Goal: Information Seeking & Learning: Learn about a topic

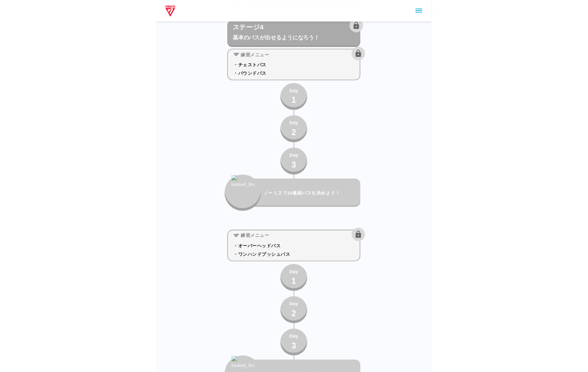
scroll to position [3961, 0]
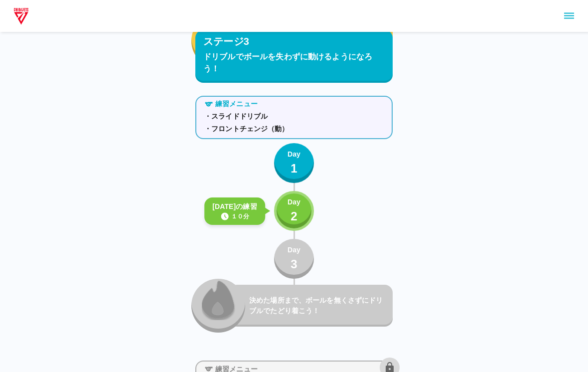
scroll to position [3010, 0]
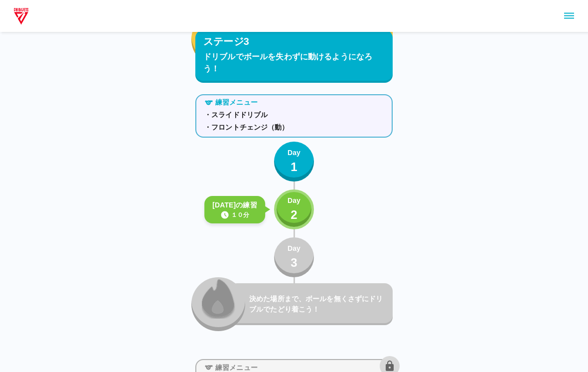
click at [307, 197] on button "Day 2" at bounding box center [294, 209] width 40 height 40
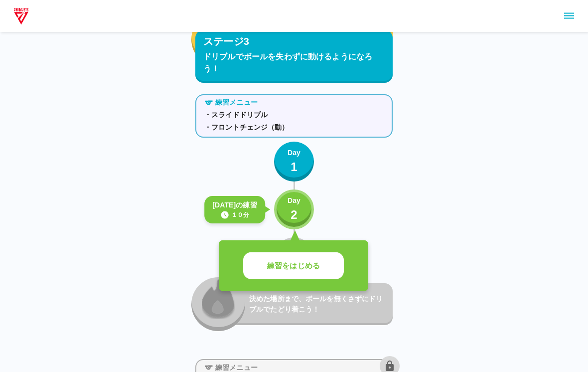
click at [335, 264] on button "練習をはじめる" at bounding box center [293, 265] width 101 height 27
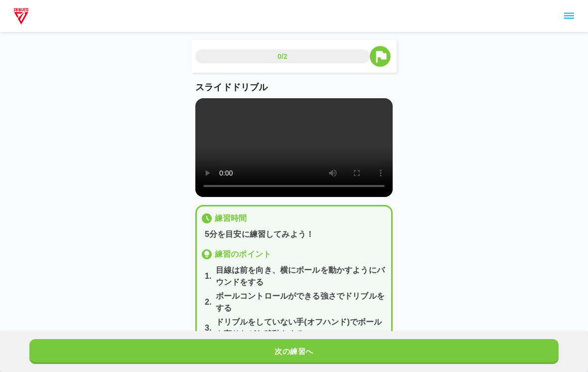
click at [296, 148] on video at bounding box center [293, 147] width 197 height 99
click at [196, 115] on video at bounding box center [293, 147] width 197 height 99
click at [205, 112] on video at bounding box center [293, 147] width 197 height 99
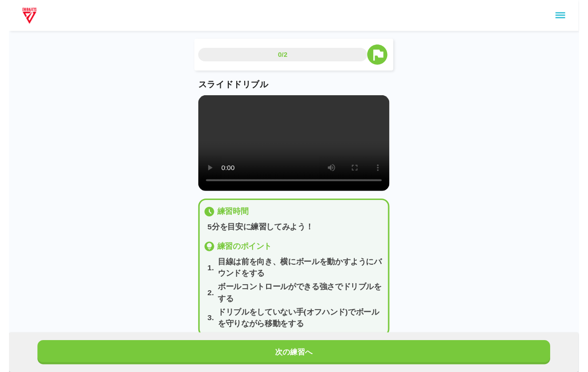
scroll to position [12, 0]
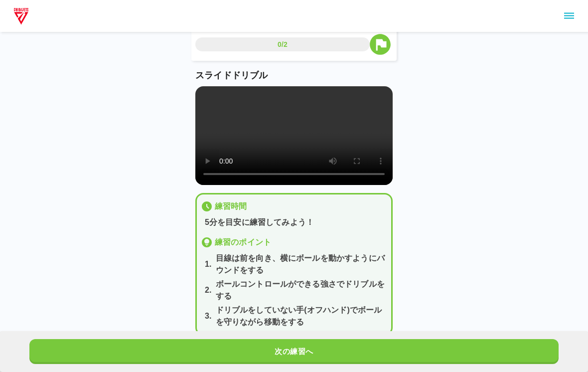
click at [218, 88] on video at bounding box center [293, 135] width 197 height 99
click at [193, 92] on main "0/2 スライドドリブル 練習時間 5分を目安に練習してみよう！ 練習のポイント 1 . 目線は前を向き、横にボールを動かすようにバウンドをする 2 . ボー…" at bounding box center [293, 189] width 221 height 323
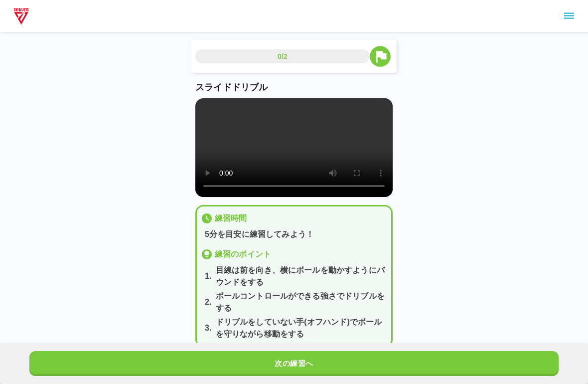
click at [201, 101] on video at bounding box center [293, 147] width 197 height 99
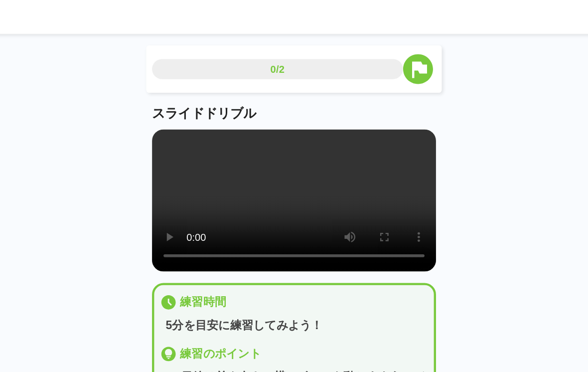
click at [201, 142] on video at bounding box center [293, 147] width 197 height 99
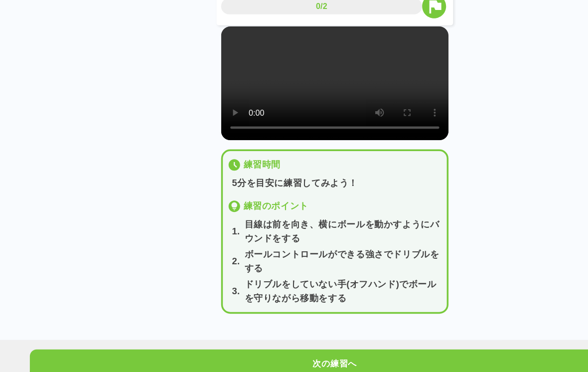
scroll to position [21, 0]
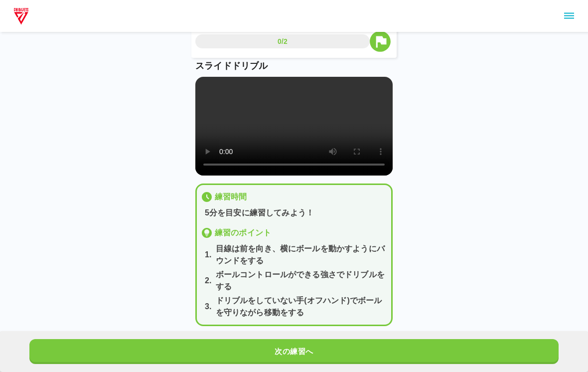
click at [407, 348] on div "次の練習へ" at bounding box center [294, 351] width 588 height 41
click at [438, 351] on div "次の練習へ" at bounding box center [294, 351] width 588 height 41
click at [483, 364] on button "次の練習へ" at bounding box center [293, 351] width 529 height 25
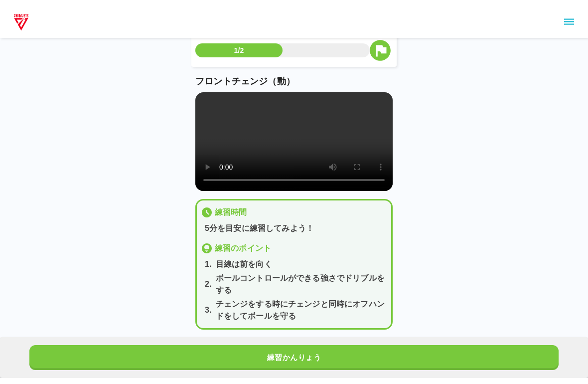
scroll to position [0, 0]
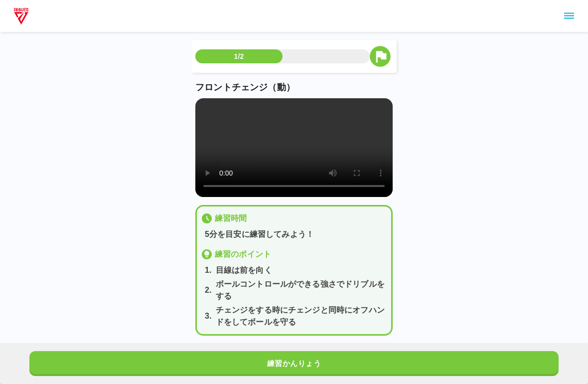
click at [198, 103] on video at bounding box center [293, 147] width 197 height 99
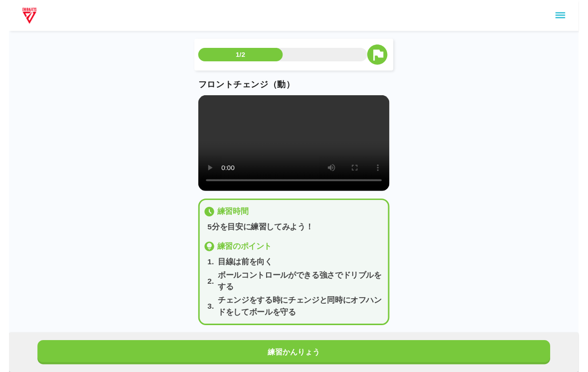
scroll to position [12, 0]
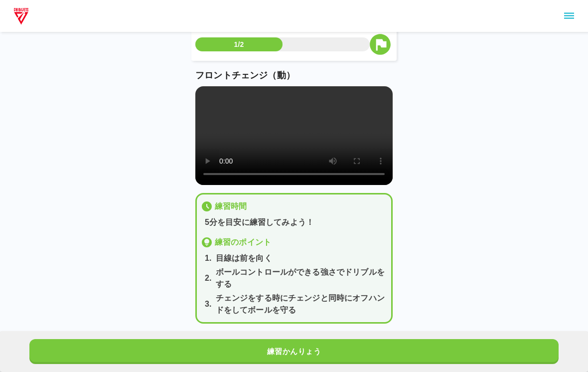
click at [481, 364] on button "練習かんりょう" at bounding box center [293, 351] width 529 height 25
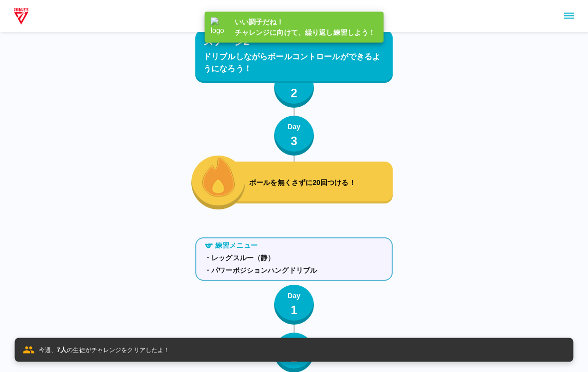
scroll to position [3033, 0]
